Goal: Use online tool/utility: Utilize a website feature to perform a specific function

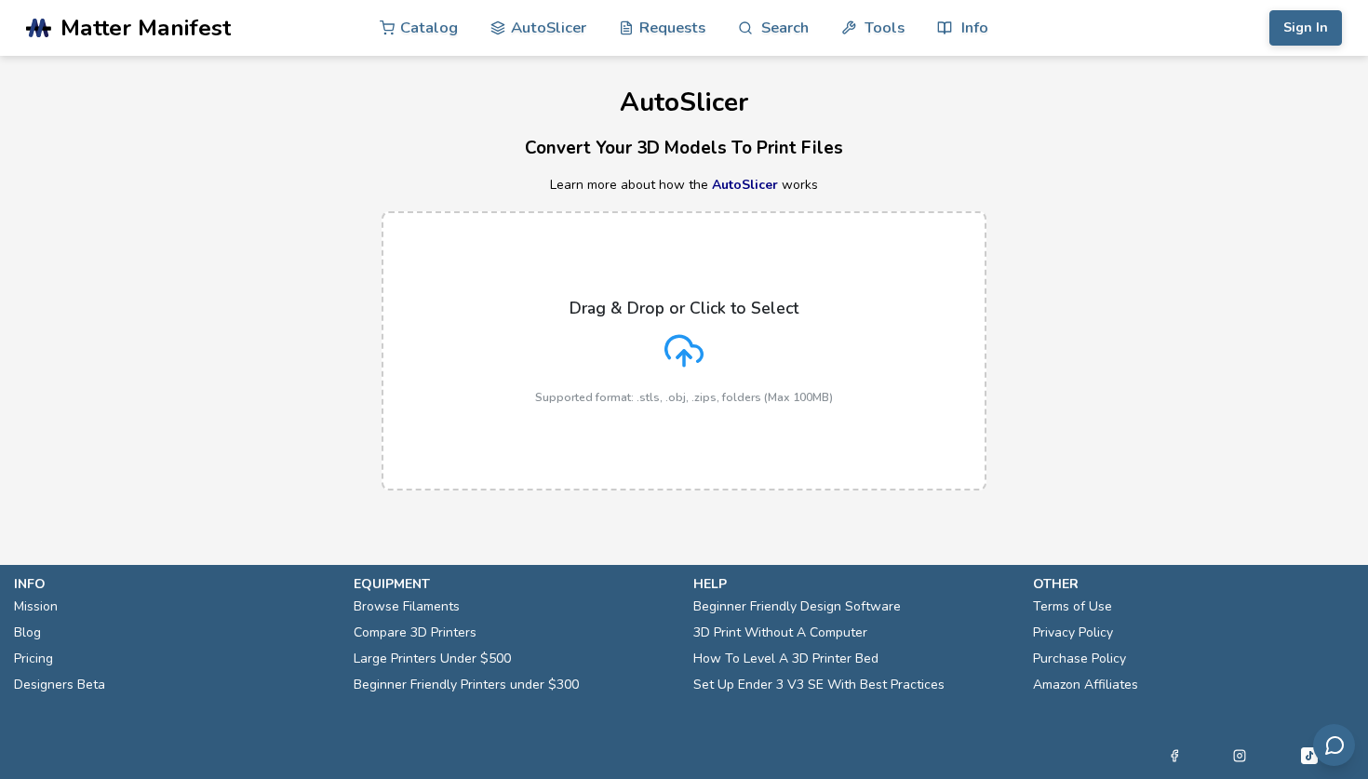
click at [1130, 135] on h3 "Convert Your 3D Models To Print Files" at bounding box center [684, 148] width 1368 height 29
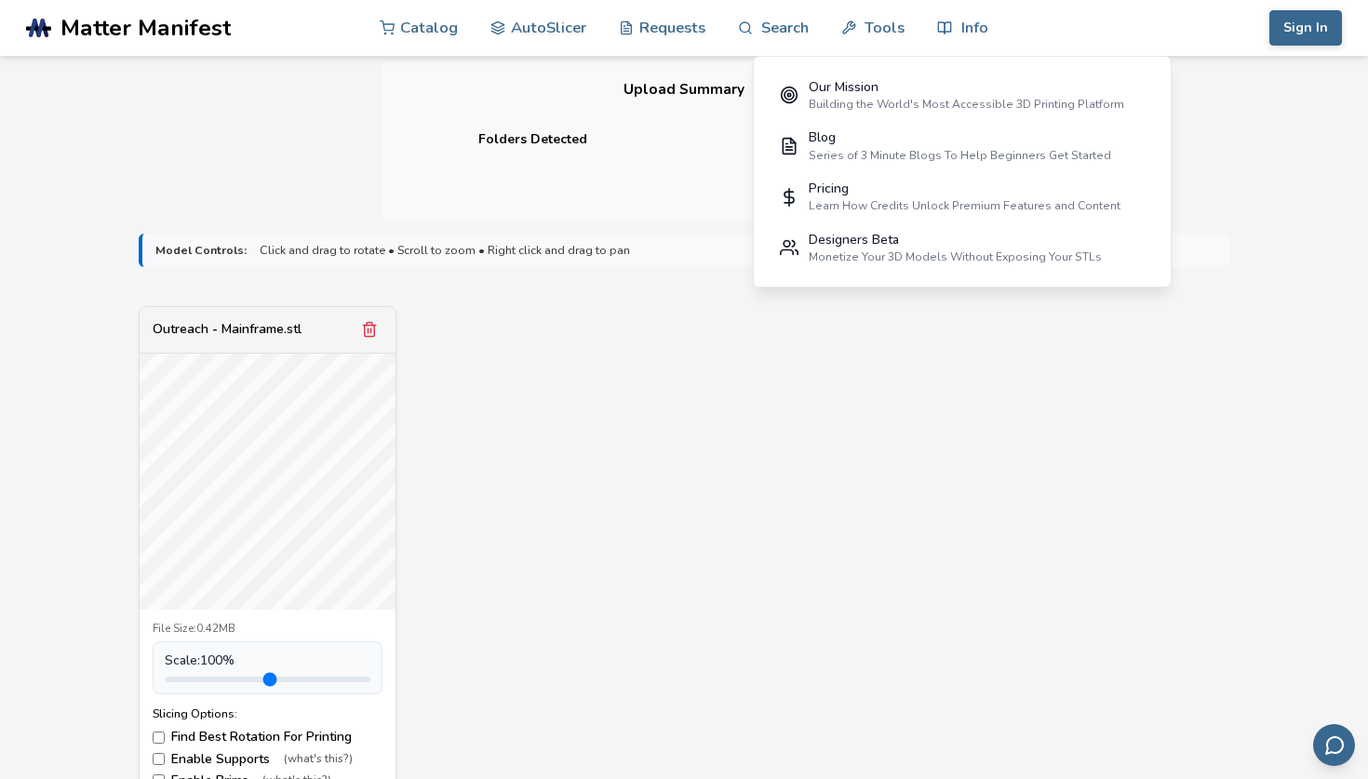
scroll to position [538, 0]
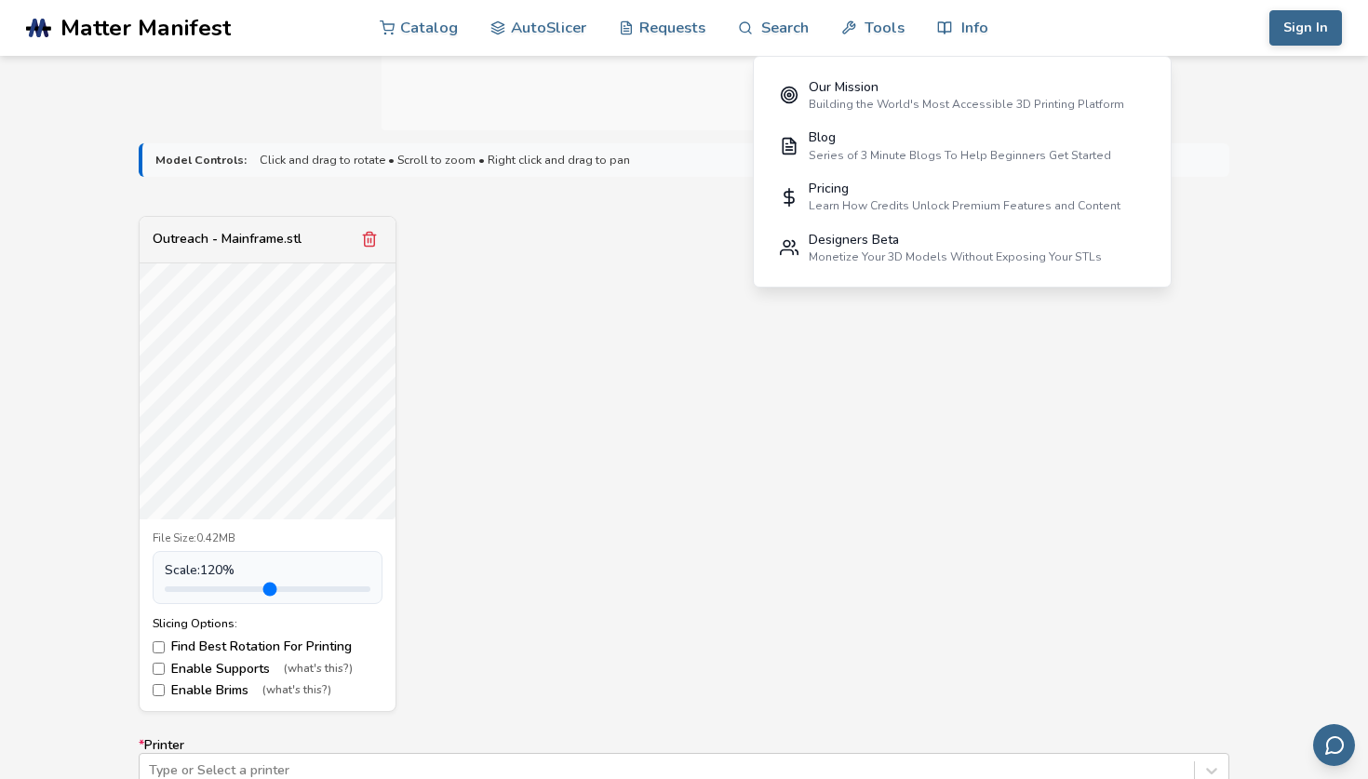
type input "*"
click at [205, 586] on input "range" at bounding box center [268, 589] width 206 height 6
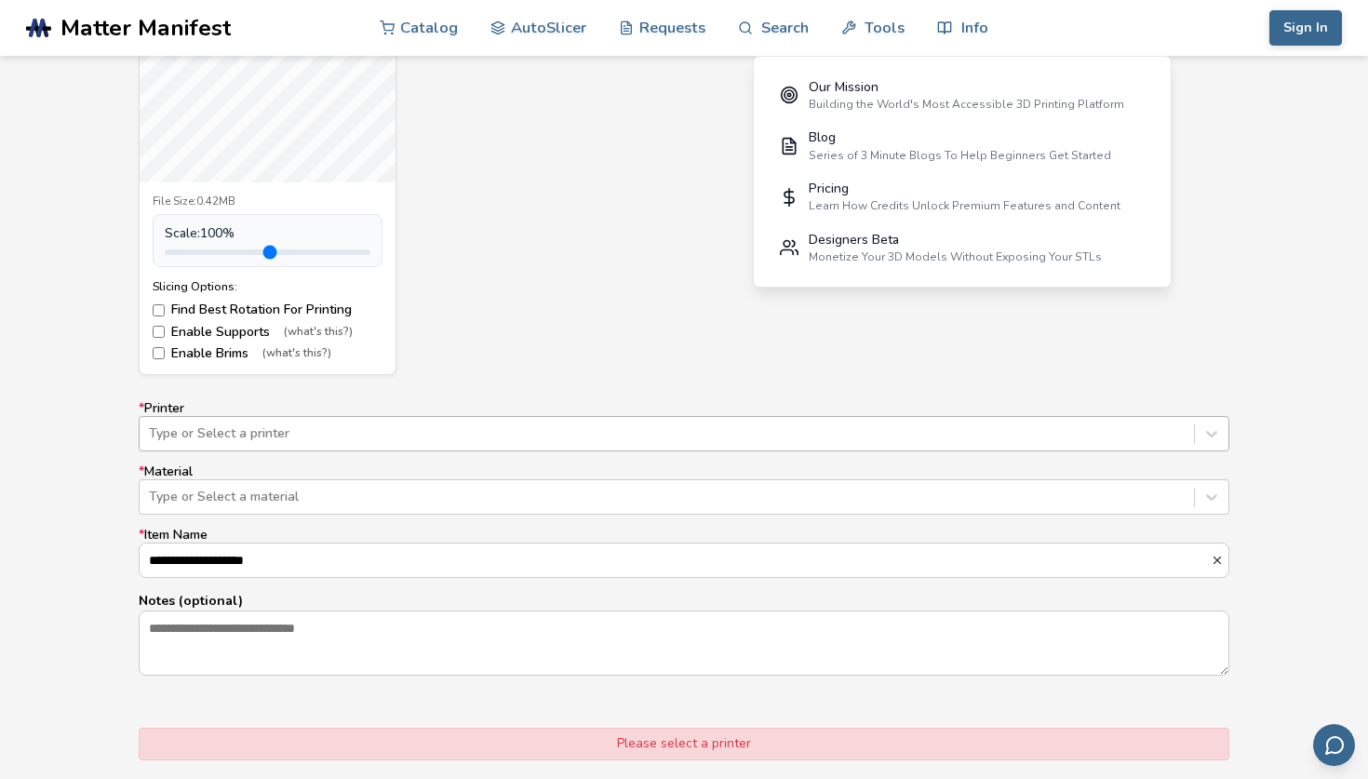
scroll to position [880, 0]
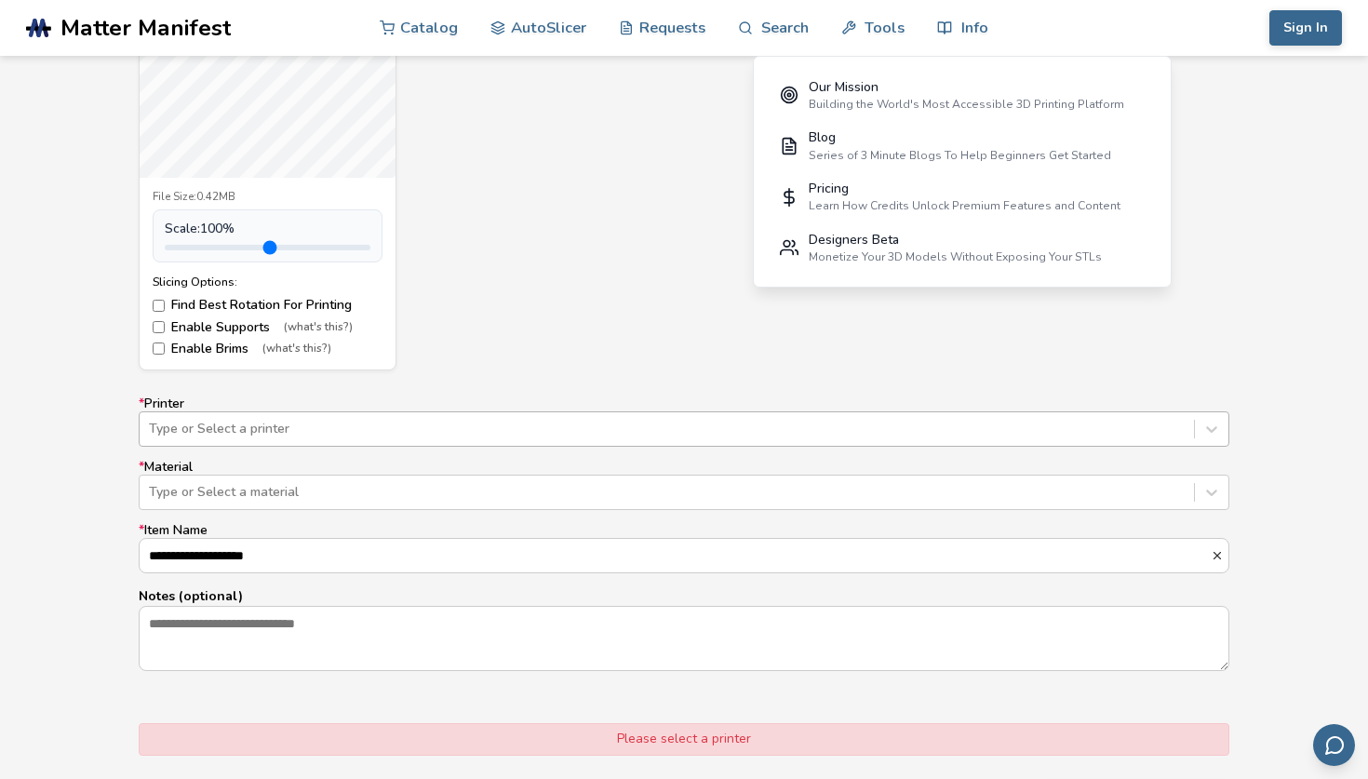
click at [293, 421] on div at bounding box center [667, 429] width 1036 height 19
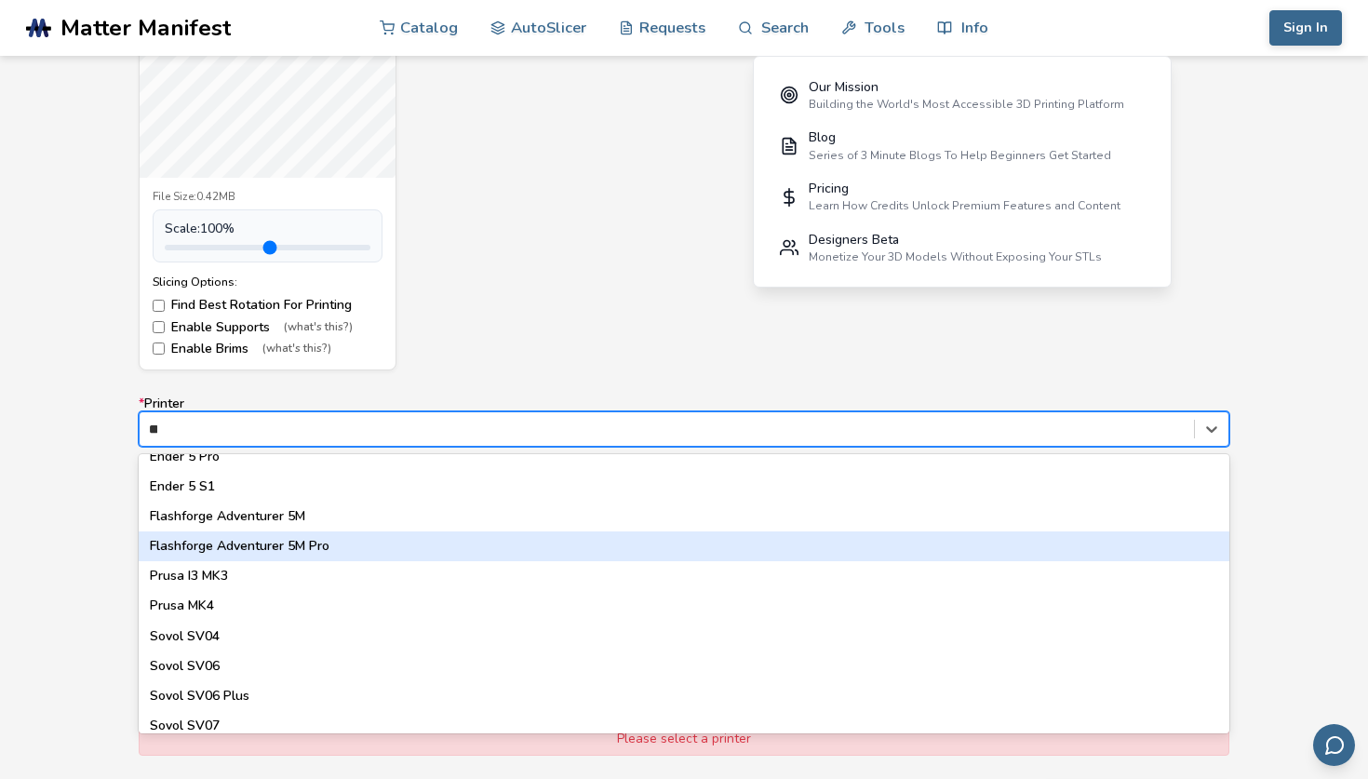
scroll to position [0, 0]
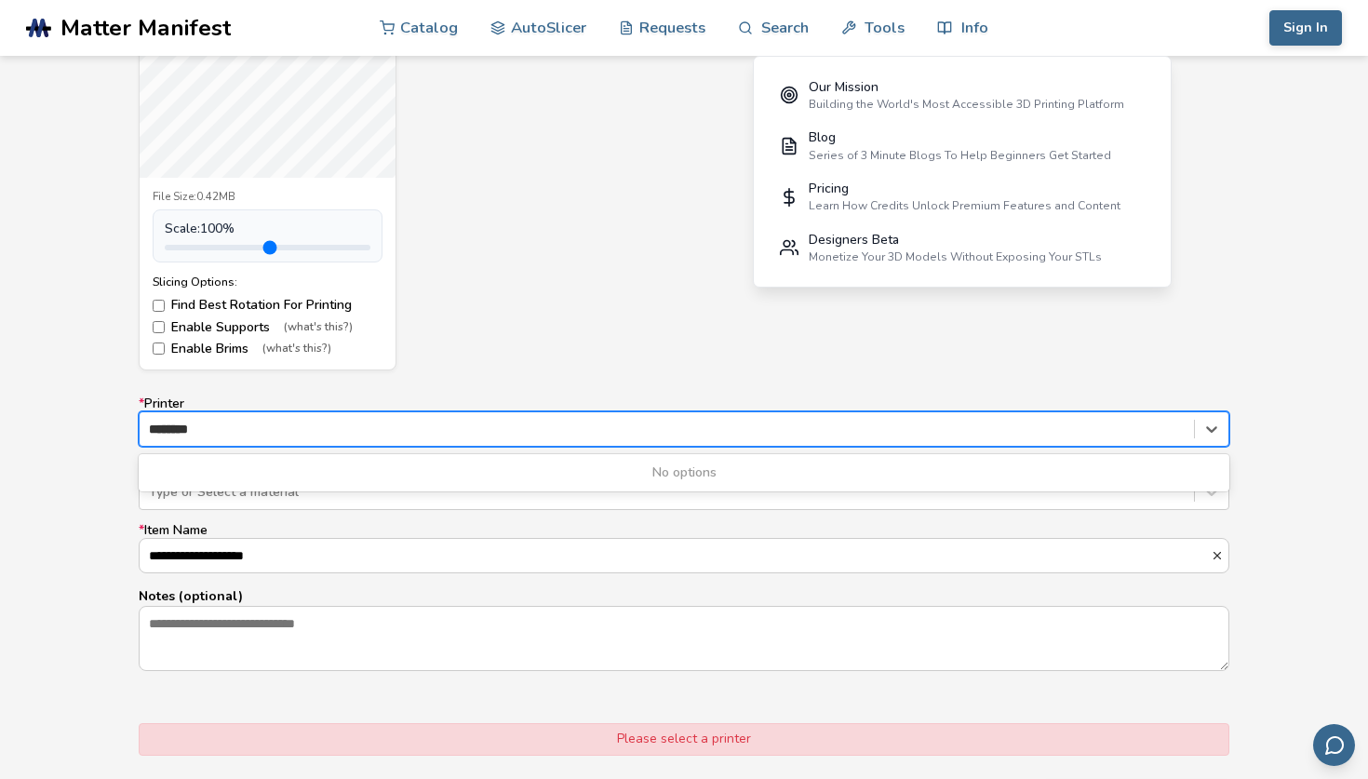
type input "********"
click at [606, 332] on div "Outreach - Mainframe.stl File Size: 0.42MB Scale: 100 % Slicing Options: Find B…" at bounding box center [684, 122] width 1091 height 496
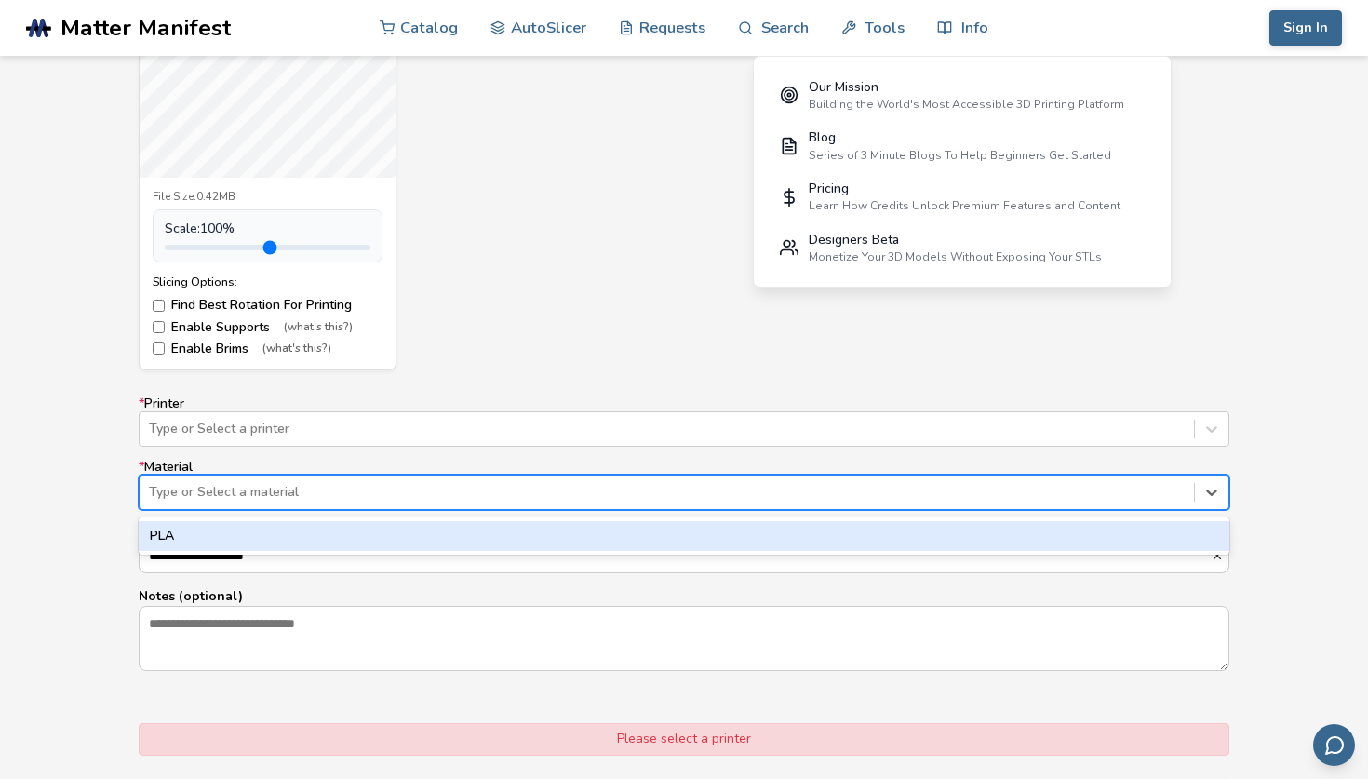
click at [512, 506] on div "Type or Select a material" at bounding box center [684, 492] width 1091 height 35
click at [467, 547] on div "PLA" at bounding box center [684, 536] width 1091 height 30
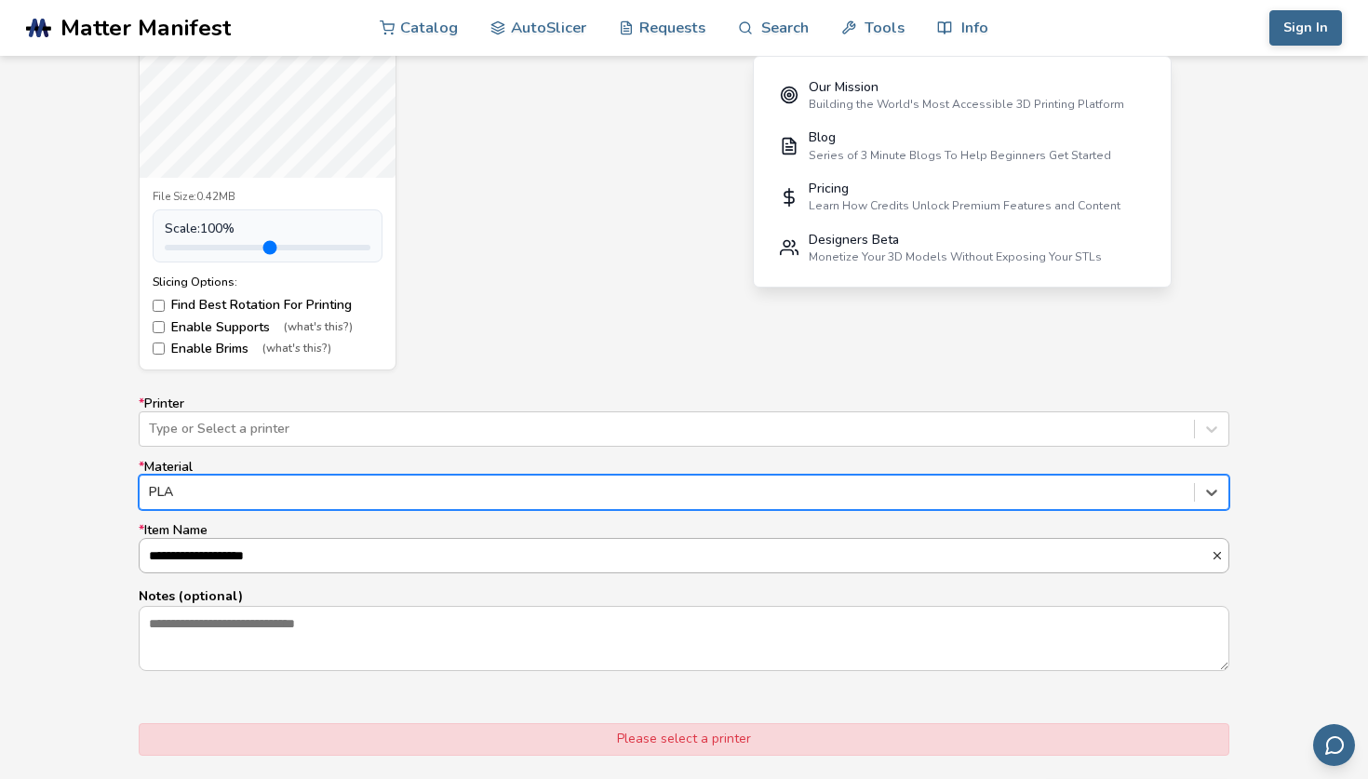
click at [465, 542] on input "**********" at bounding box center [676, 556] width 1072 height 34
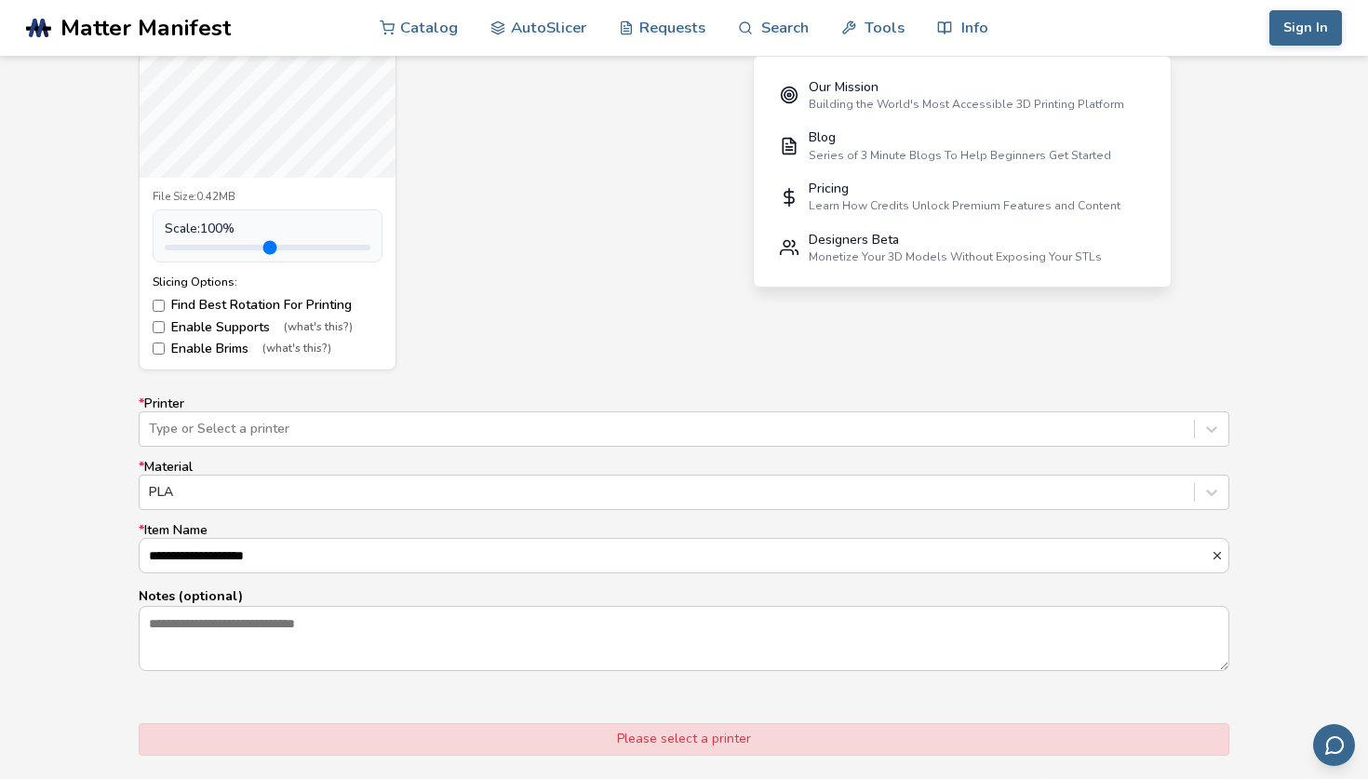
click at [468, 521] on div "**********" at bounding box center [684, 535] width 1091 height 276
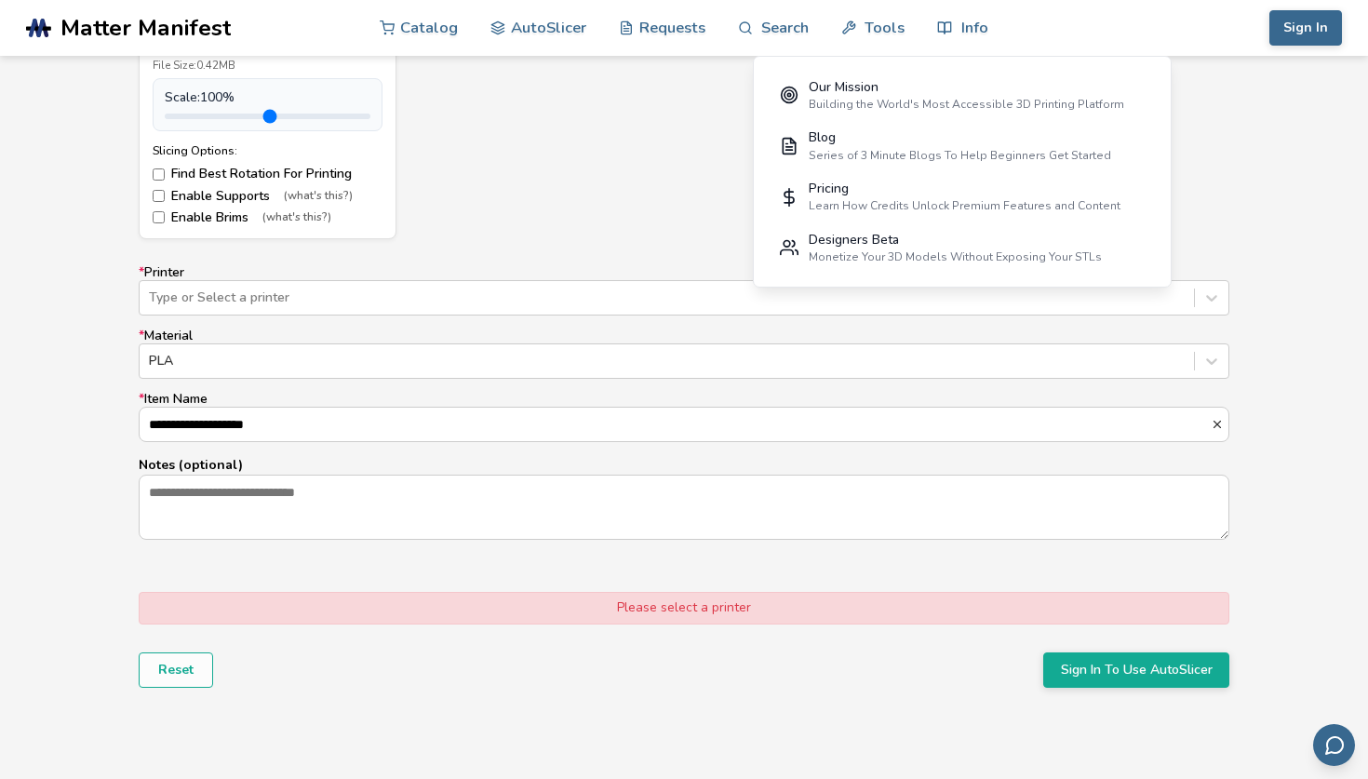
scroll to position [1082, 0]
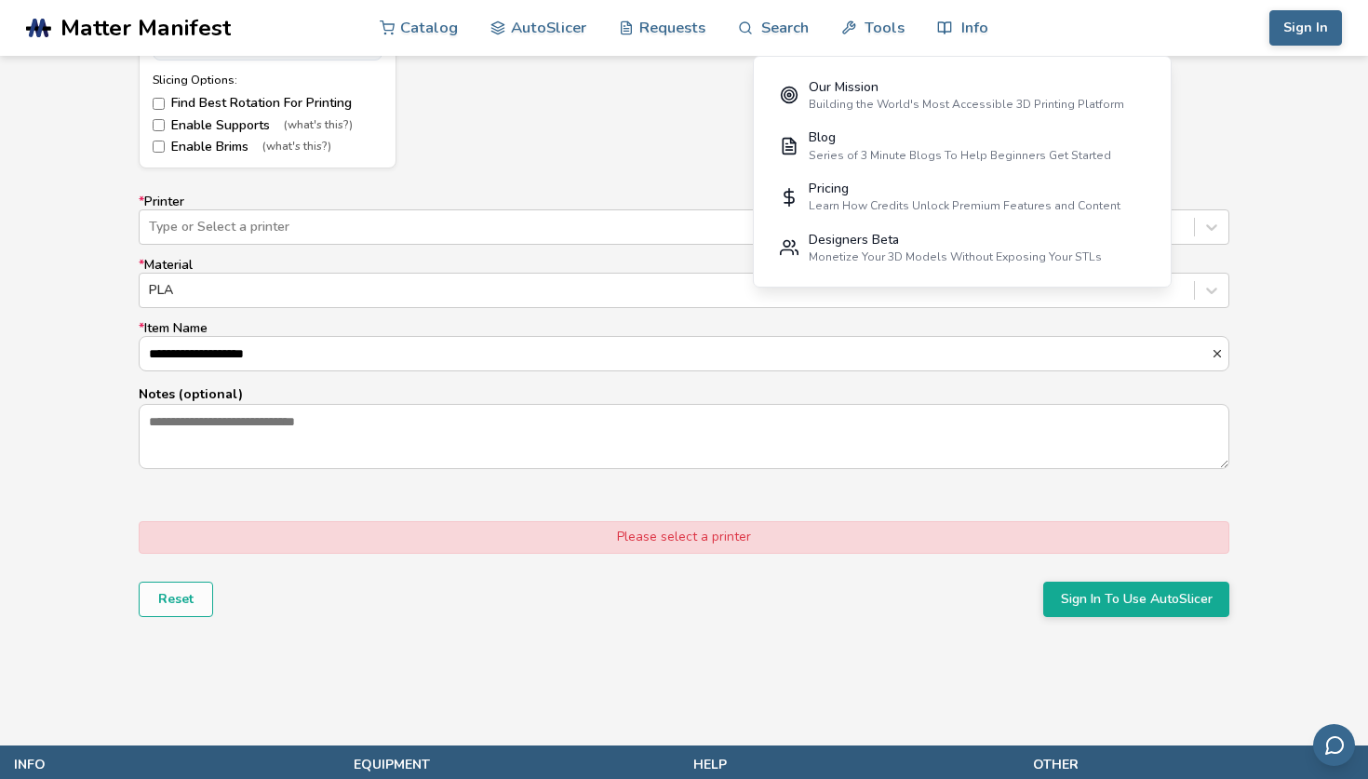
click at [541, 536] on div "Please select a printer" at bounding box center [684, 537] width 1091 height 32
click at [409, 219] on div at bounding box center [667, 227] width 1036 height 19
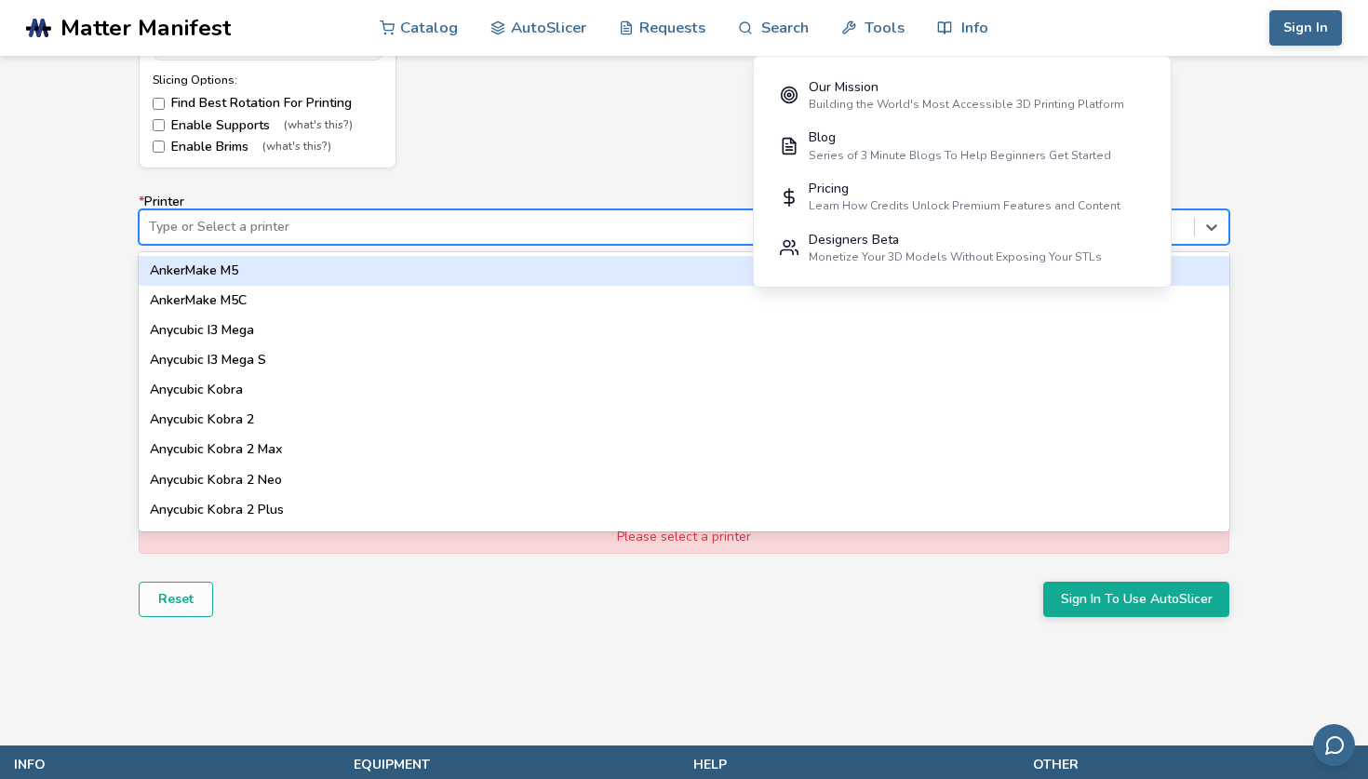
drag, startPoint x: 402, startPoint y: 261, endPoint x: 411, endPoint y: 198, distance: 63.1
click at [412, 189] on form "Model Controls: Click and drag to rotate • Scroll to zoom • Right click and dra…" at bounding box center [684, 108] width 1117 height 1043
click at [396, 272] on div "AnkerMake M5" at bounding box center [684, 271] width 1091 height 30
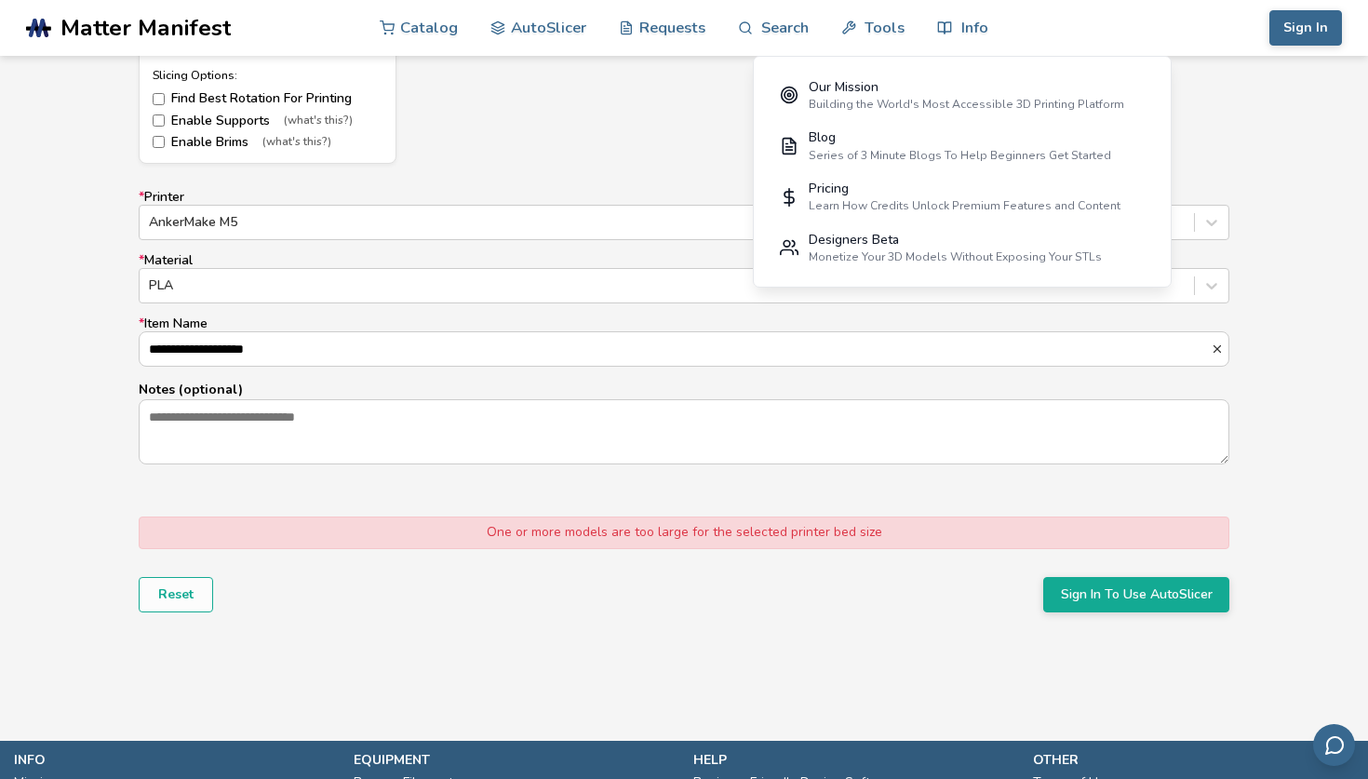
scroll to position [1009, 0]
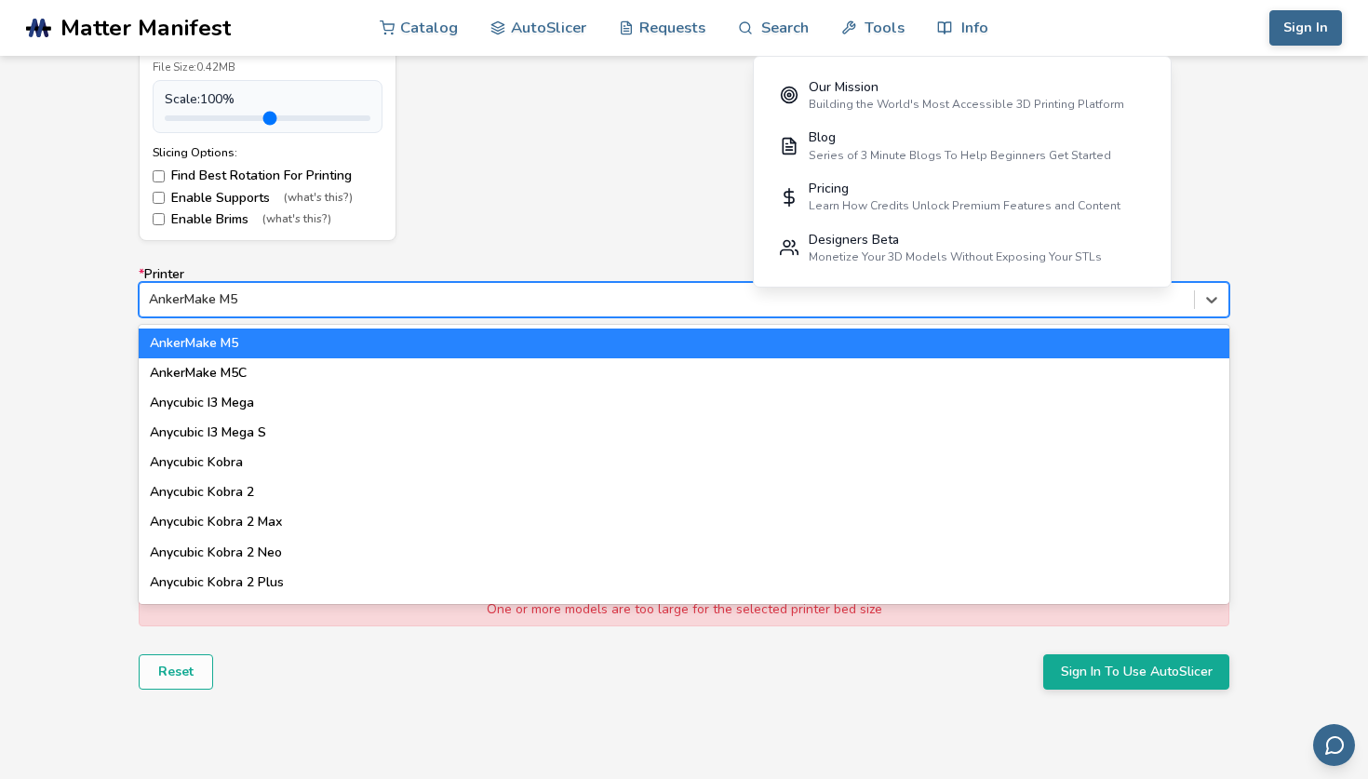
click at [479, 312] on div "AnkerMake M5" at bounding box center [667, 300] width 1055 height 26
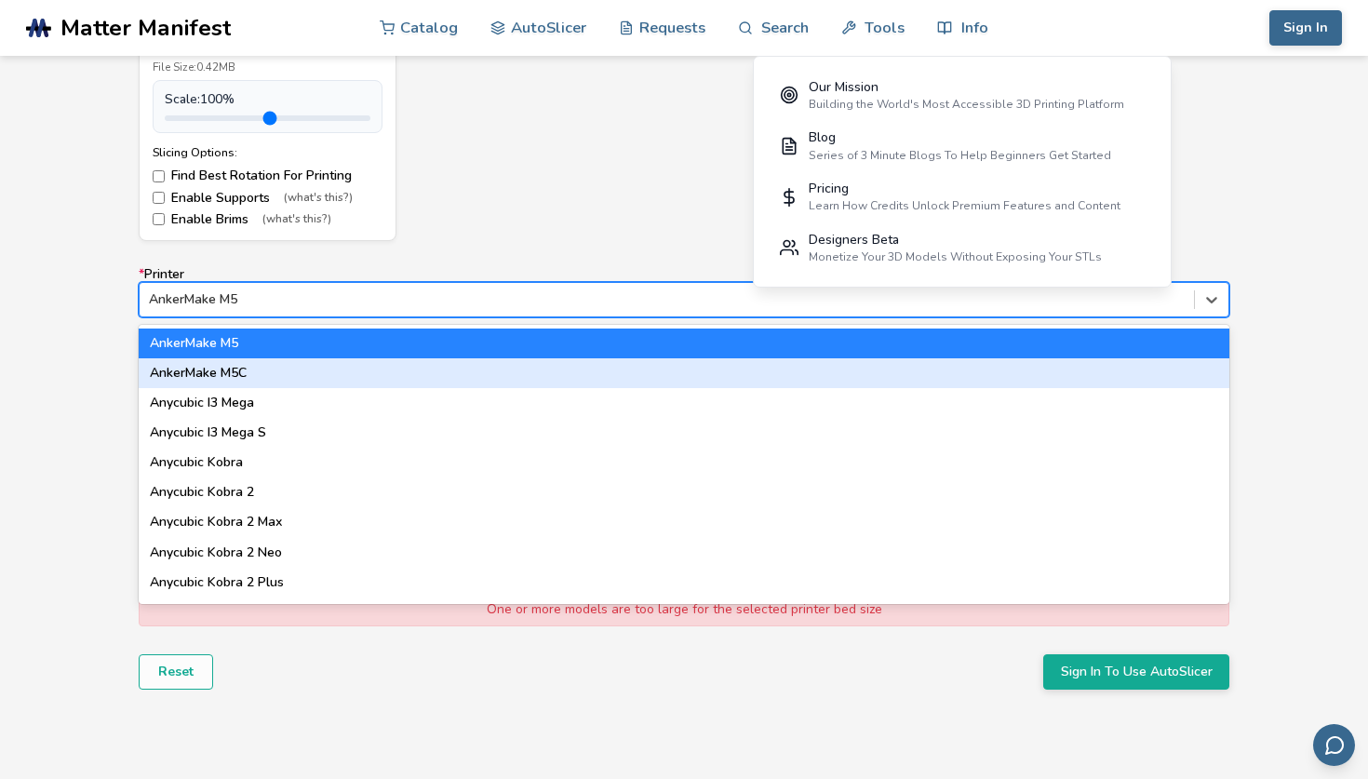
click at [457, 361] on div "AnkerMake M5C" at bounding box center [684, 373] width 1091 height 30
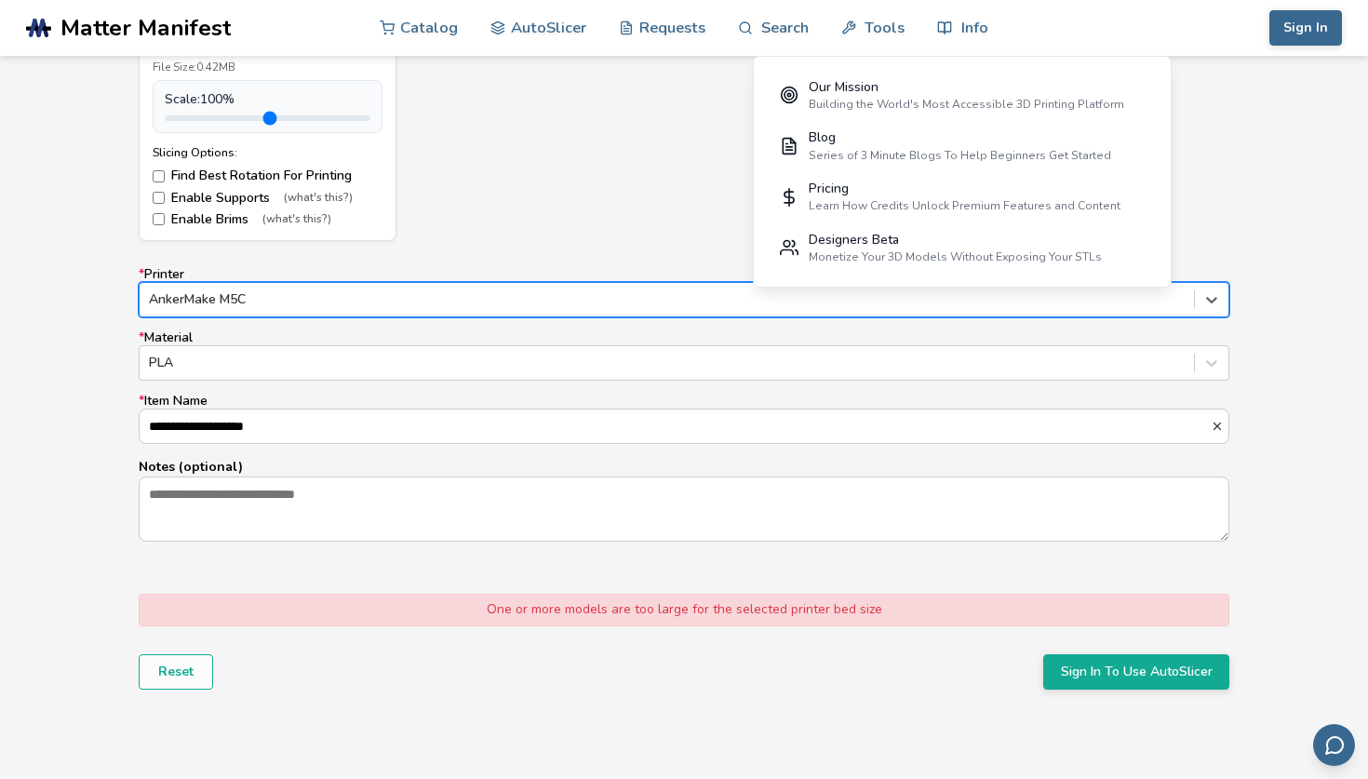
click at [428, 303] on div at bounding box center [667, 299] width 1036 height 19
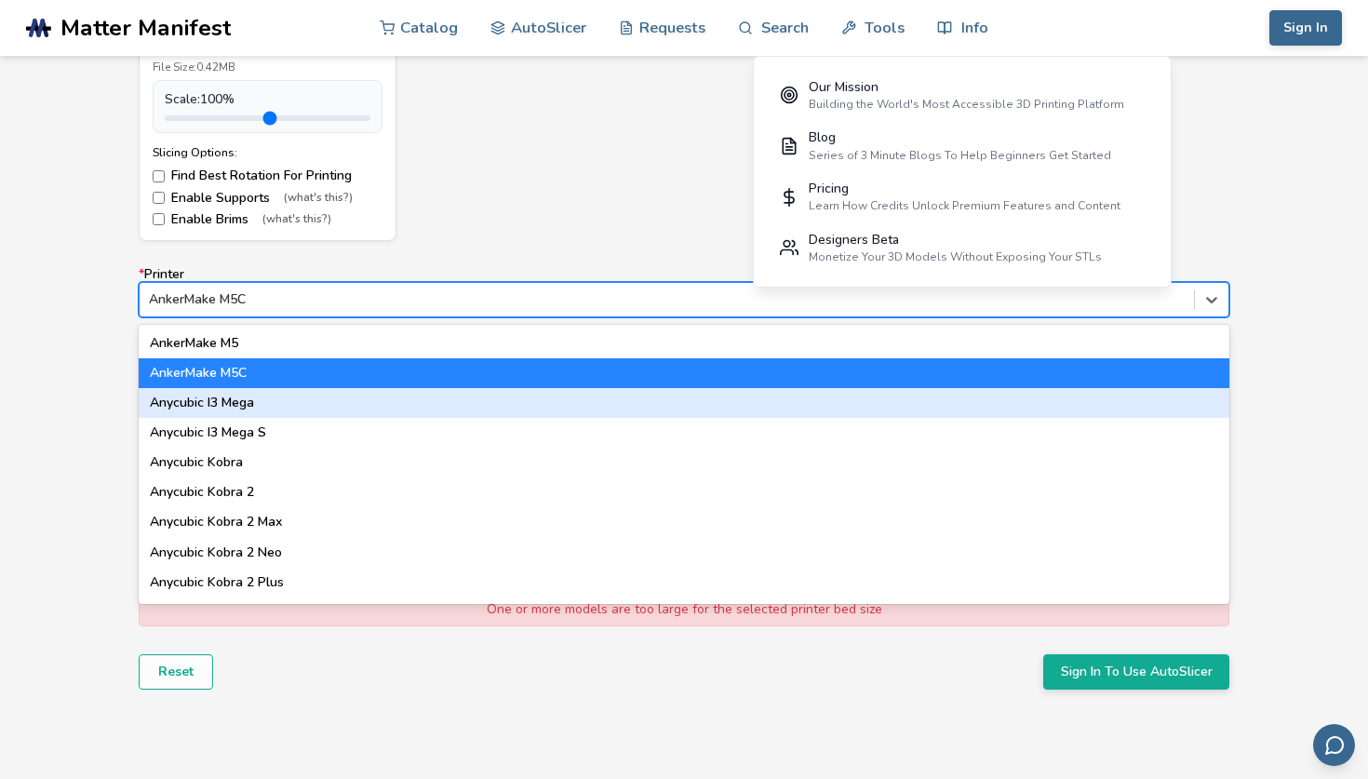
click at [396, 397] on div "Anycubic I3 Mega" at bounding box center [684, 403] width 1091 height 30
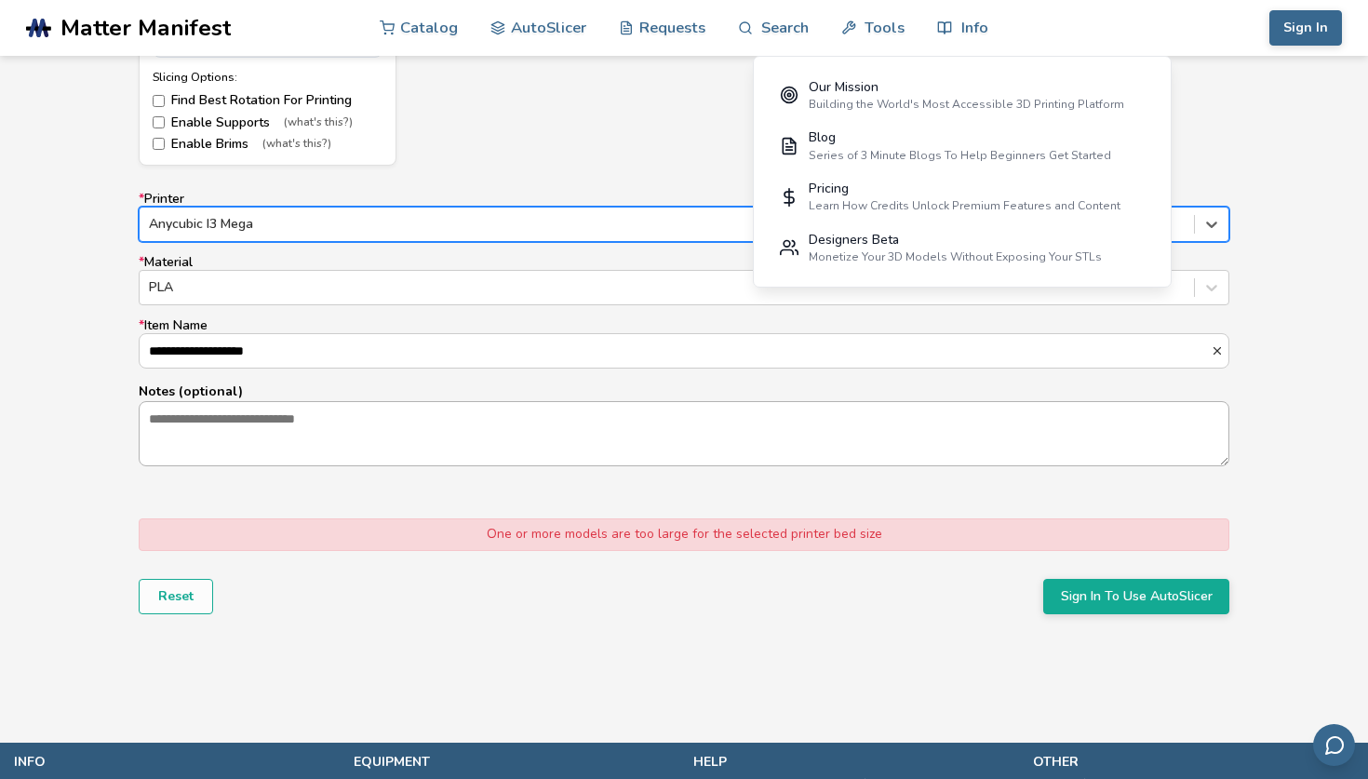
scroll to position [1042, 0]
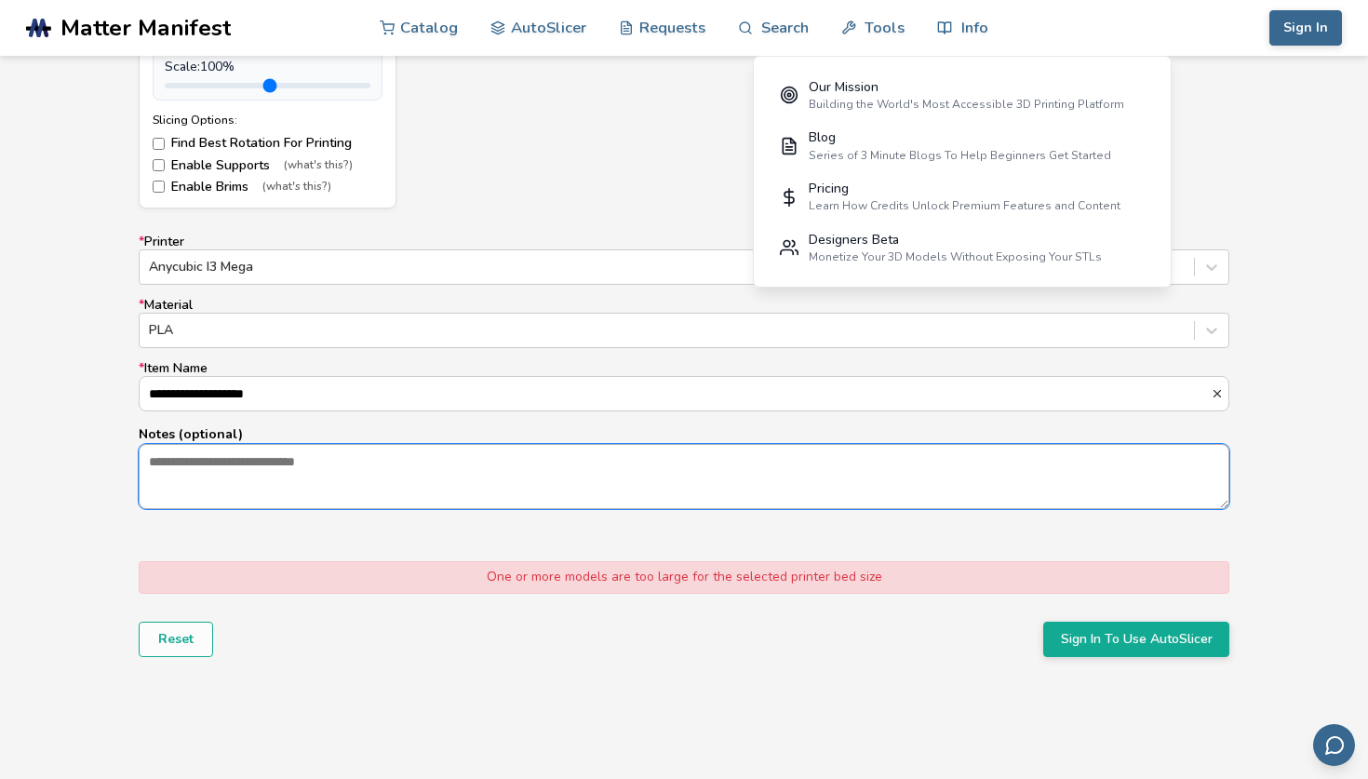
click at [643, 506] on textarea "Notes (optional)" at bounding box center [684, 476] width 1089 height 63
